Goal: Use online tool/utility: Utilize a website feature to perform a specific function

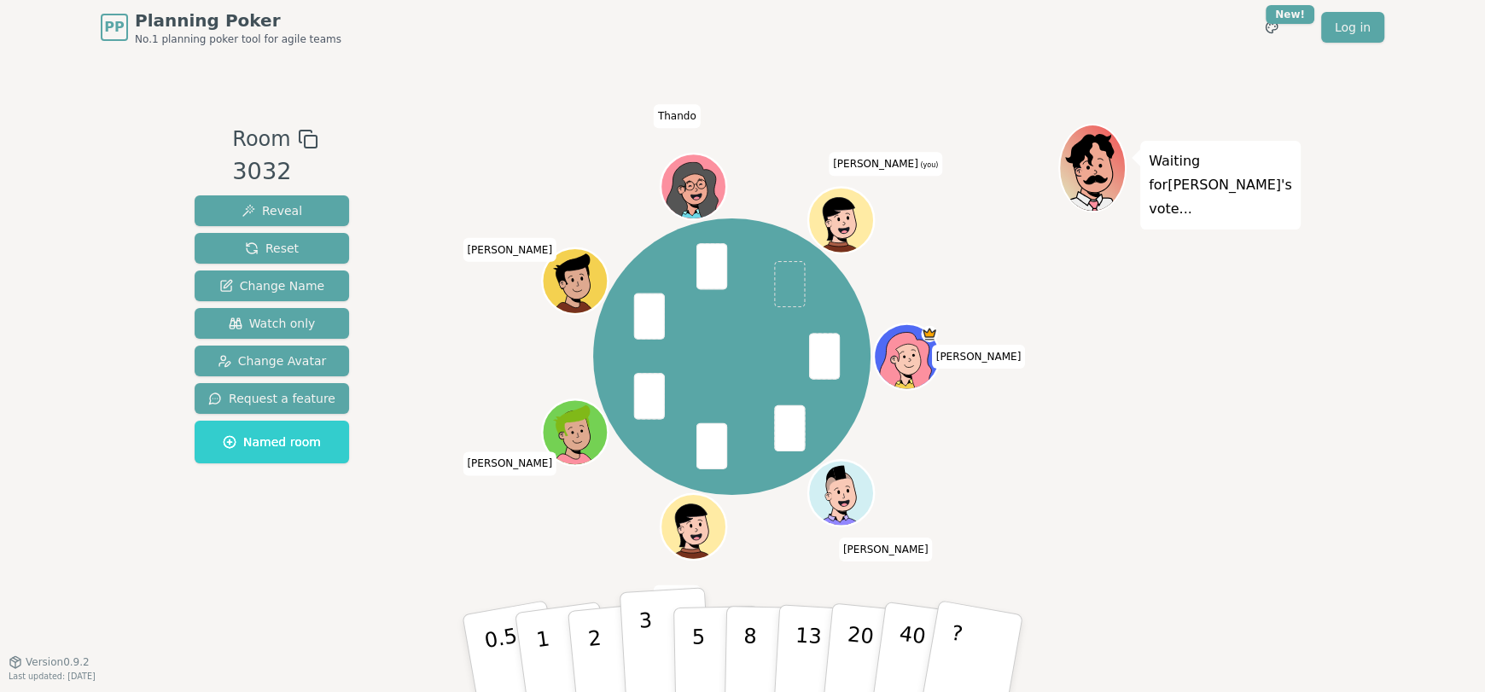
click at [657, 645] on button "3" at bounding box center [666, 653] width 93 height 133
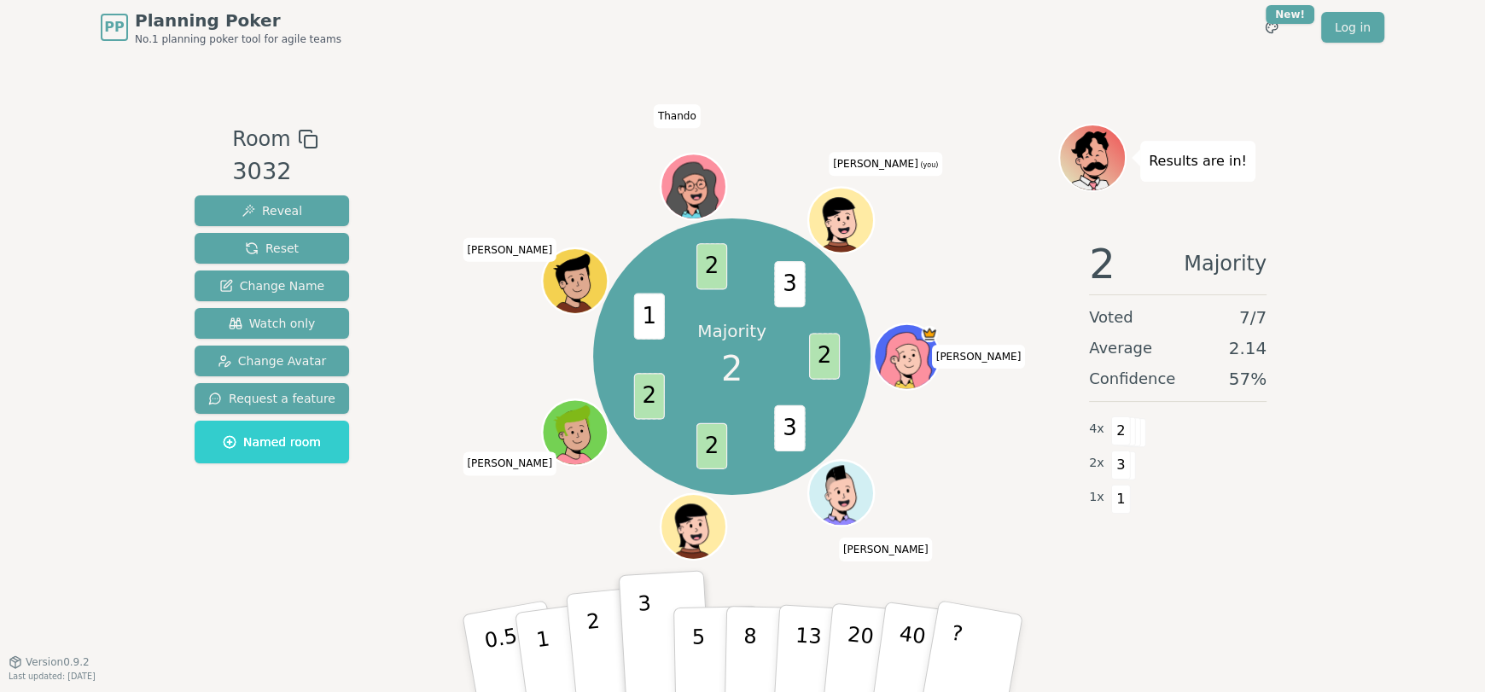
click at [585, 626] on button "2" at bounding box center [614, 654] width 97 height 136
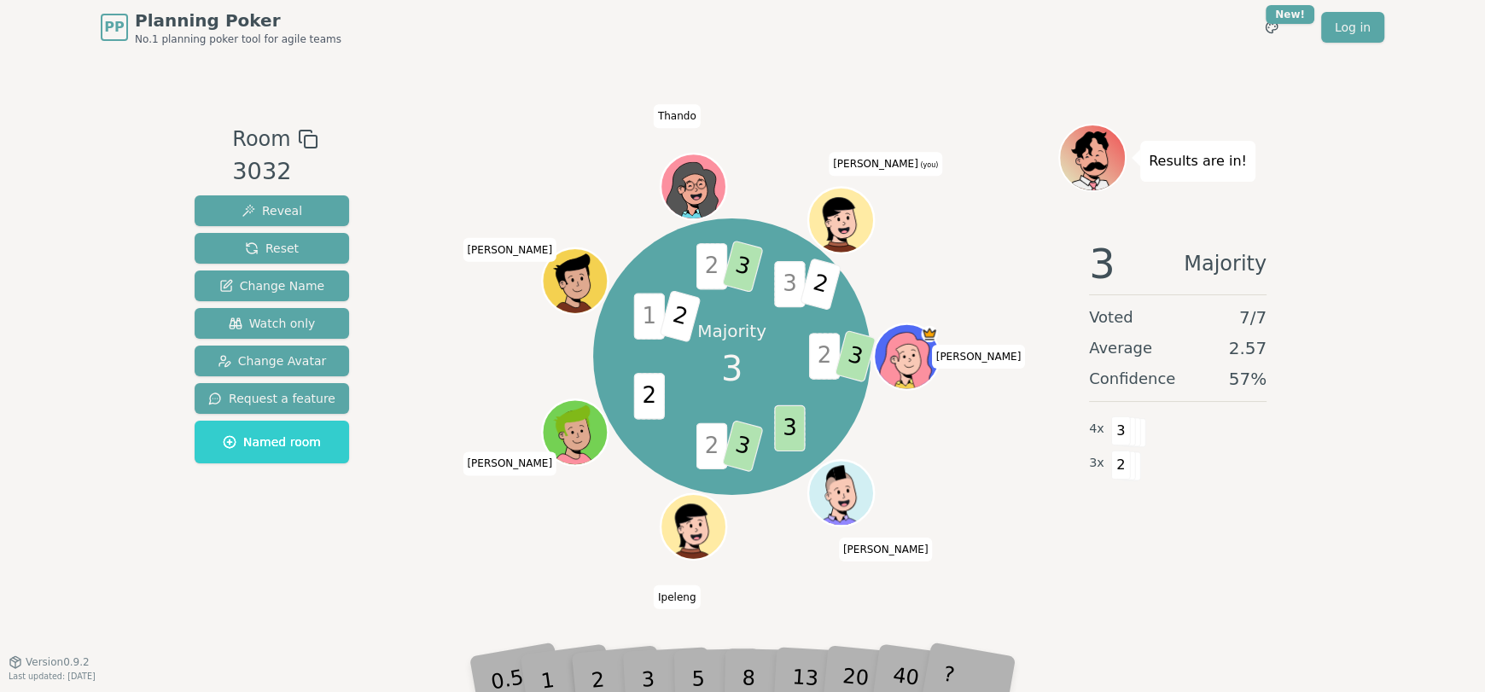
click at [790, 290] on span "3" at bounding box center [789, 284] width 31 height 46
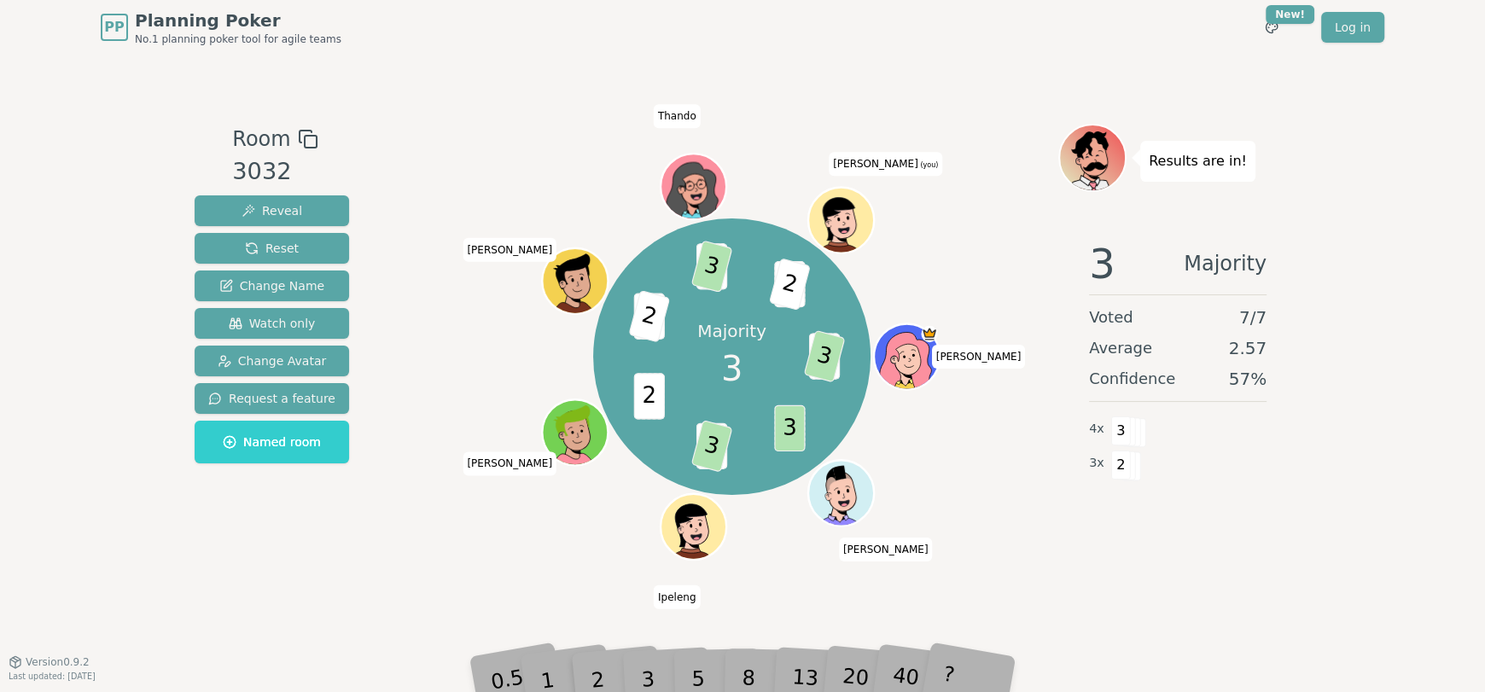
click at [633, 680] on div "2" at bounding box center [614, 653] width 56 height 64
click at [642, 675] on div "3" at bounding box center [666, 653] width 55 height 62
drag, startPoint x: 631, startPoint y: 673, endPoint x: 647, endPoint y: 672, distance: 16.2
click at [645, 672] on div "0.5 1 2 3 5 8 13 20 40 ?" at bounding box center [743, 654] width 512 height 60
click at [648, 672] on div "3" at bounding box center [666, 653] width 55 height 62
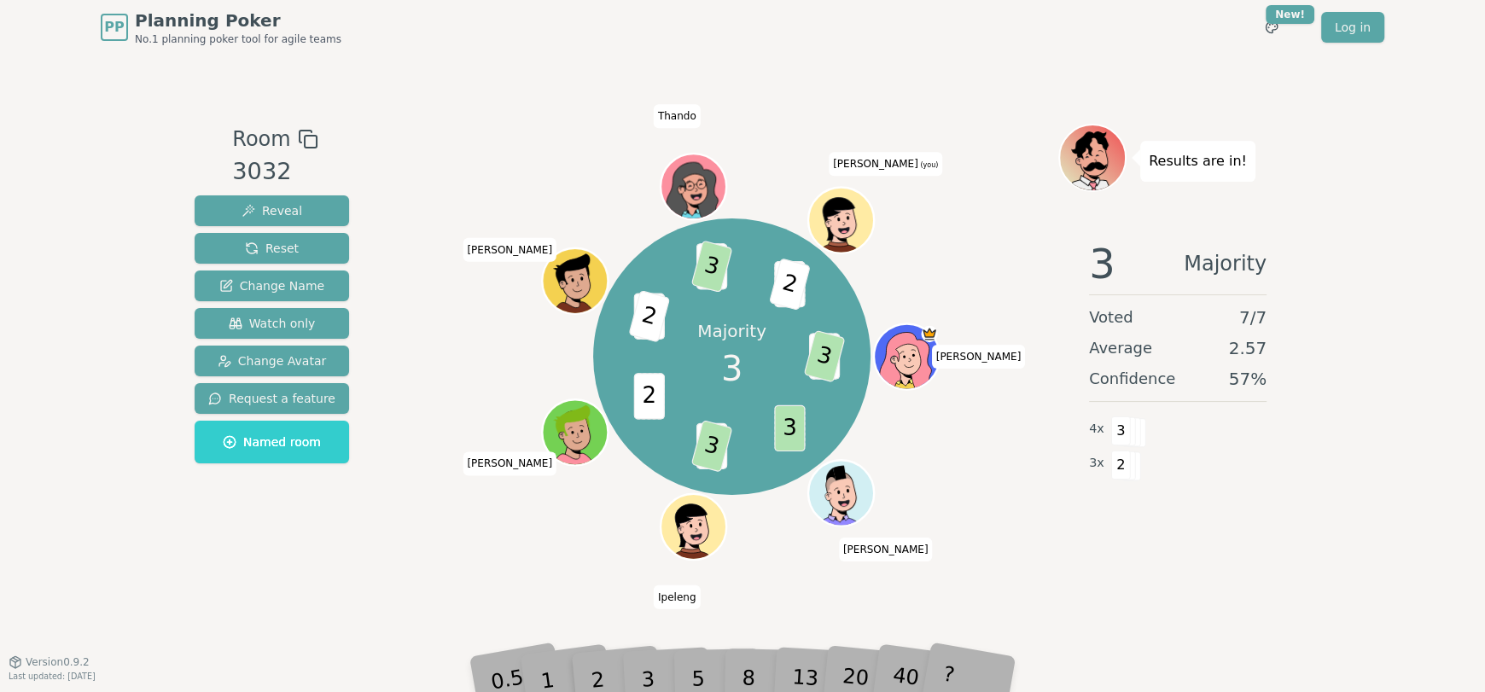
click at [648, 672] on div "3" at bounding box center [666, 653] width 55 height 62
click at [1007, 439] on div "Majority 3 2 3 3 2 3 2 1 2 2 3 3 2 [PERSON_NAME] [PERSON_NAME] Thando [PERSON_N…" at bounding box center [731, 357] width 653 height 405
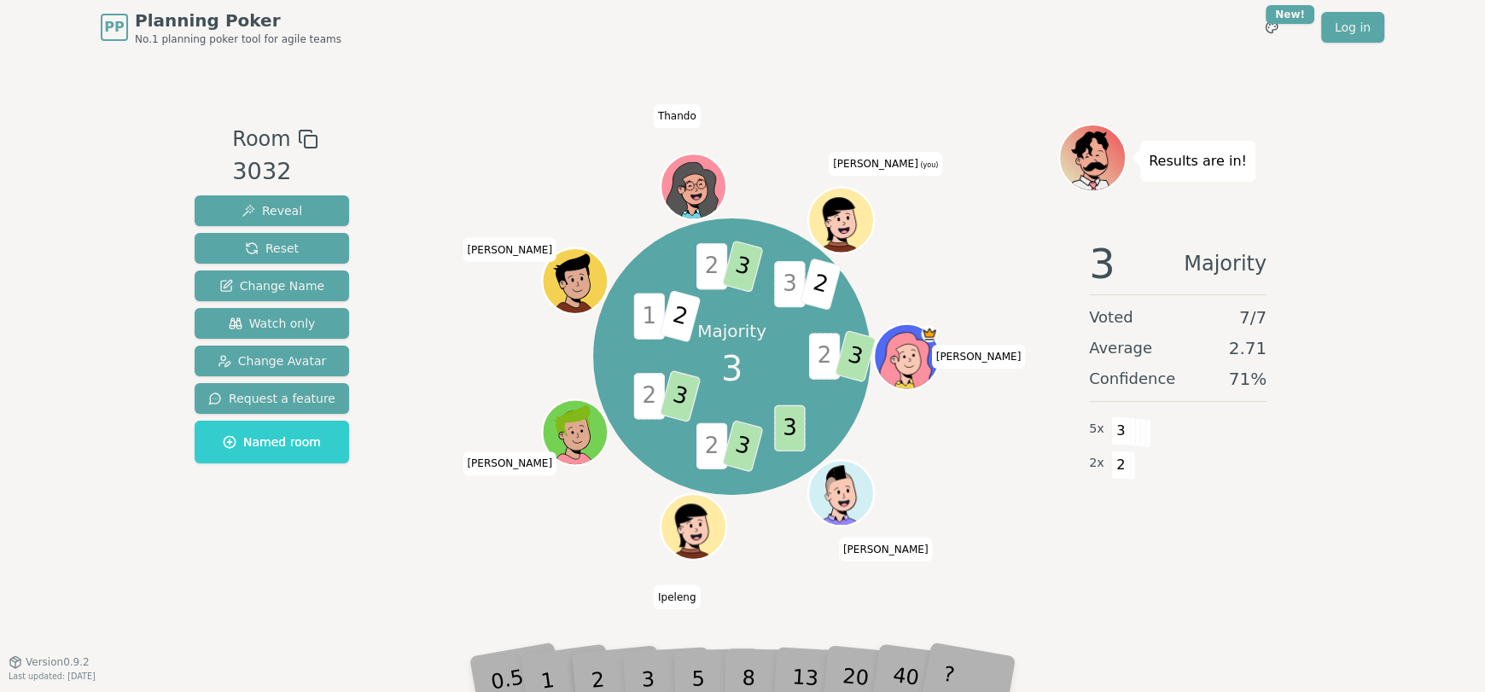
click at [786, 276] on span "3" at bounding box center [789, 284] width 31 height 46
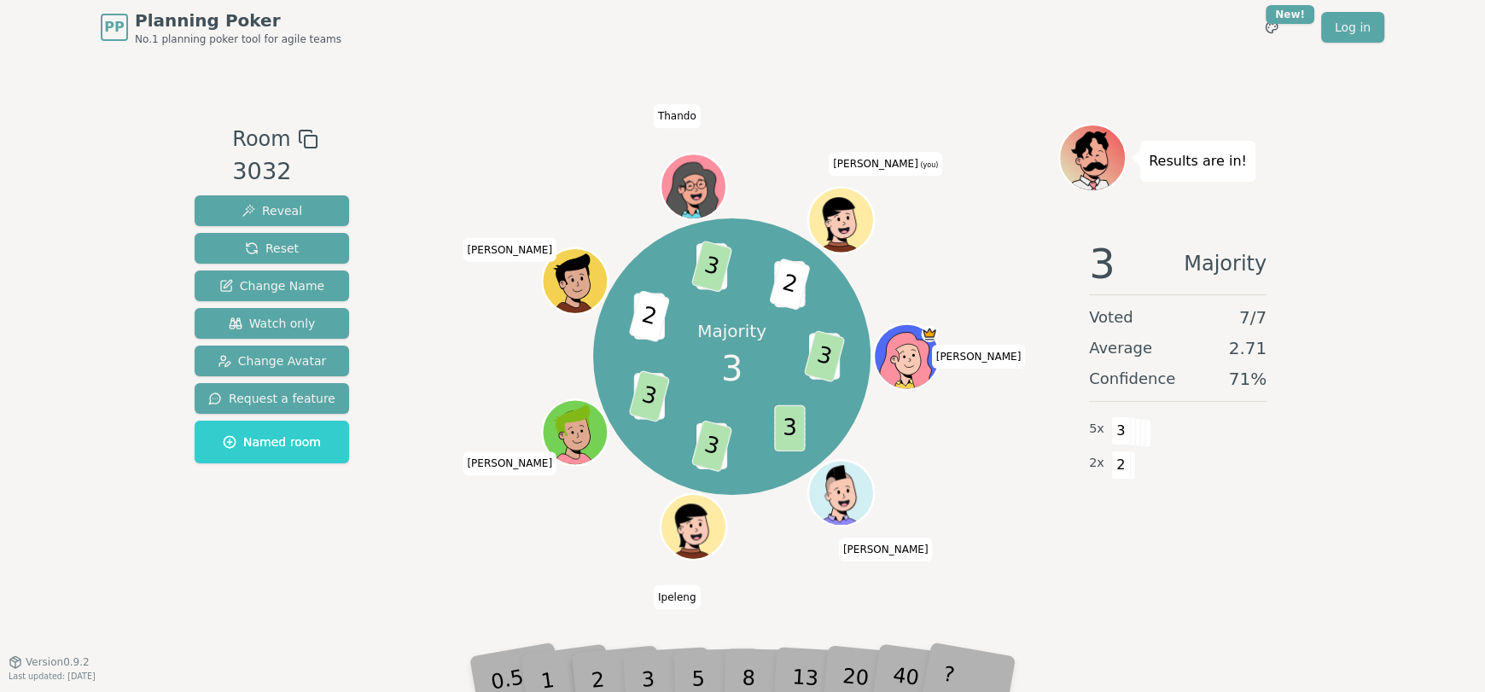
click at [642, 668] on div "3" at bounding box center [666, 653] width 55 height 62
click at [642, 670] on div "3" at bounding box center [666, 653] width 55 height 62
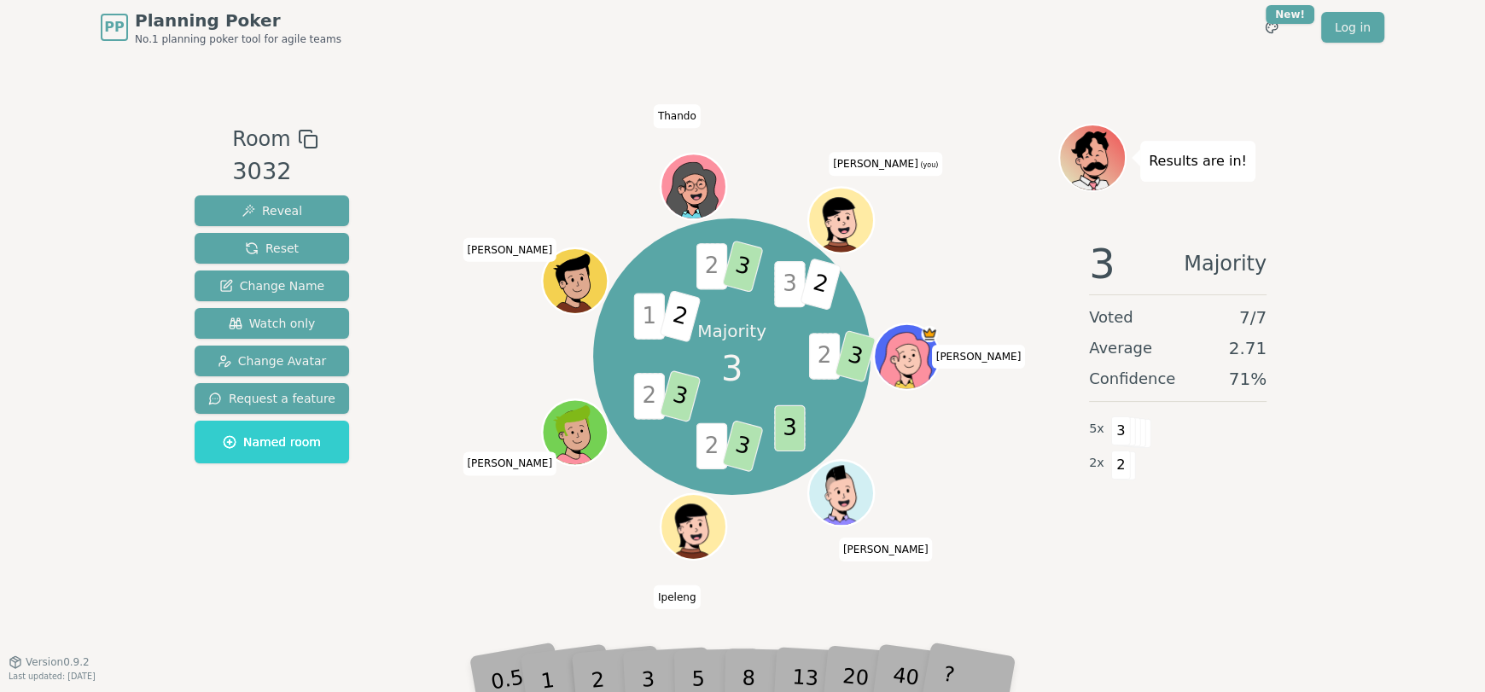
click at [815, 277] on span "2" at bounding box center [820, 284] width 42 height 53
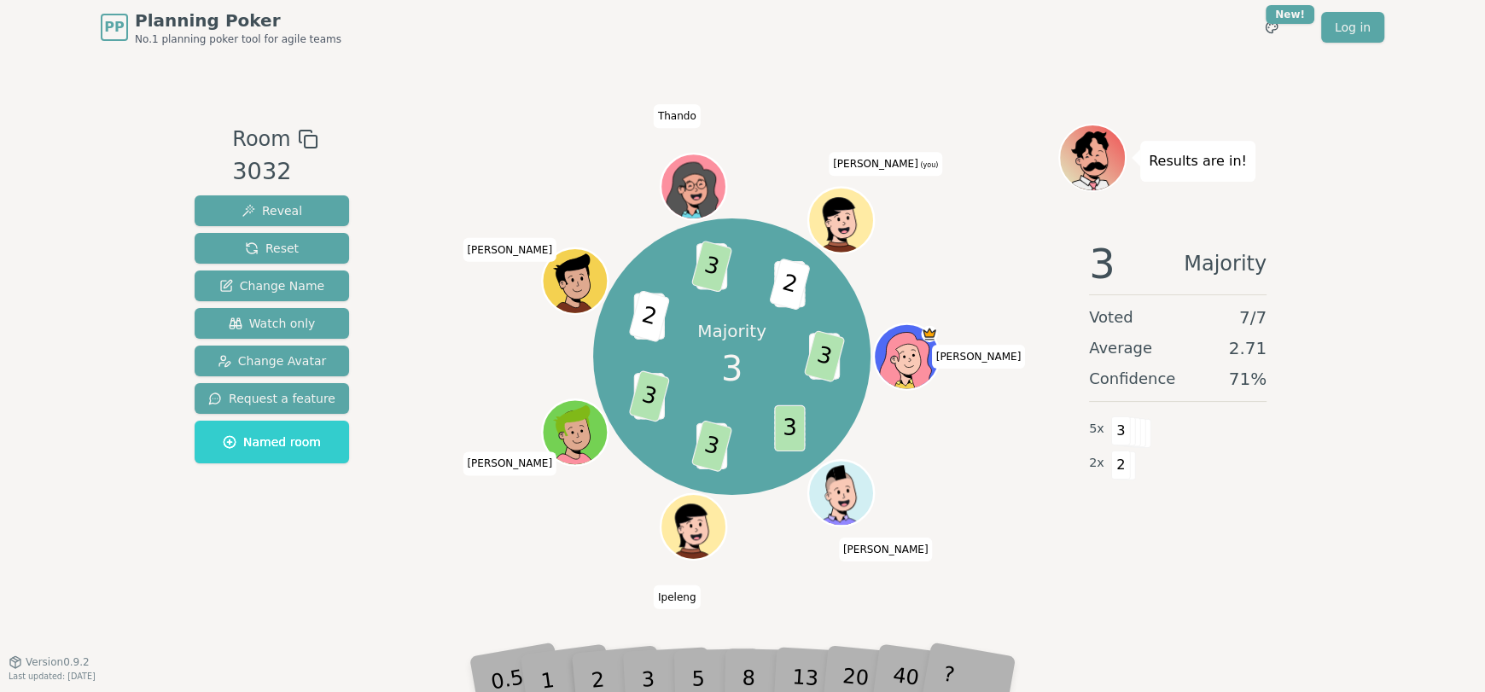
click at [1052, 564] on div "Majority 3 2 3 3 2 3 2 3 1 2 2 3 3 2 [PERSON_NAME] [PERSON_NAME] Thando [PERSON…" at bounding box center [731, 359] width 653 height 470
click at [647, 674] on div "3" at bounding box center [666, 653] width 55 height 62
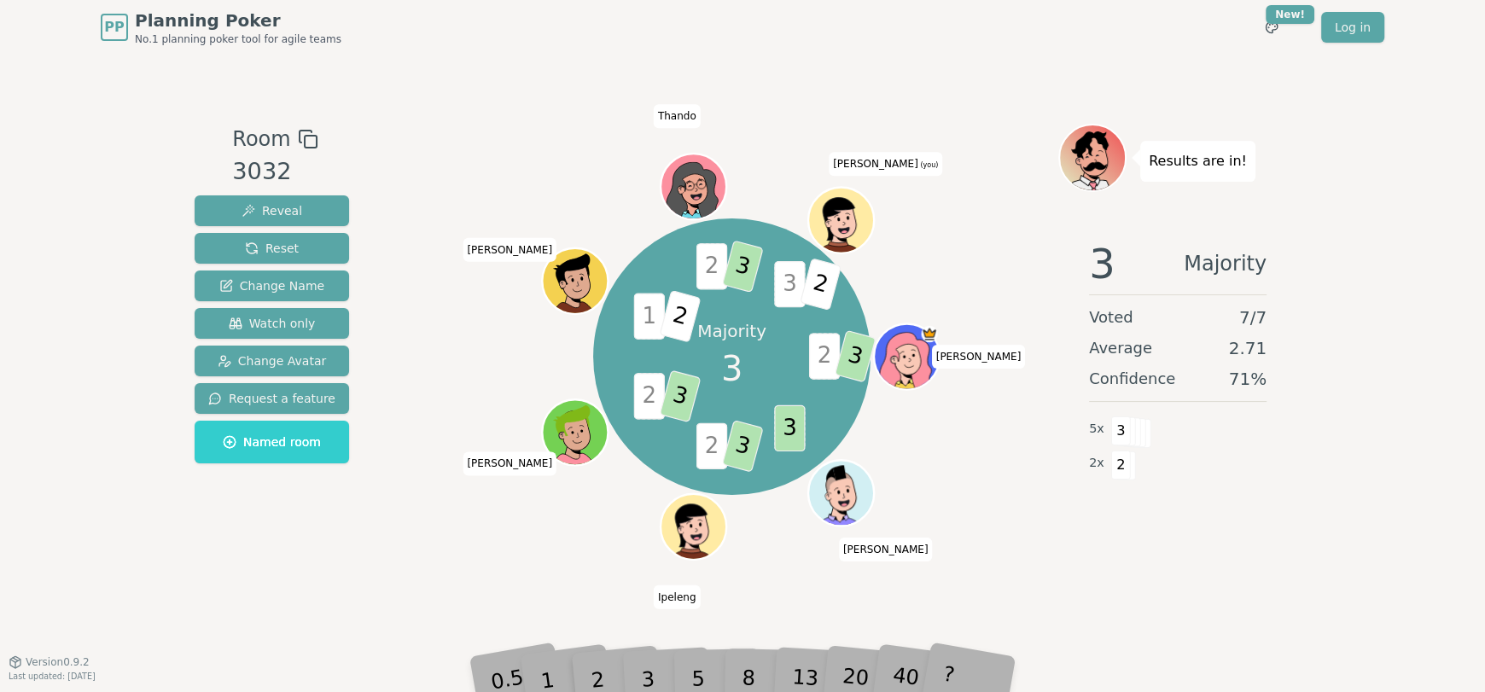
click at [824, 280] on span "2" at bounding box center [820, 284] width 42 height 53
